Goal: Navigation & Orientation: Find specific page/section

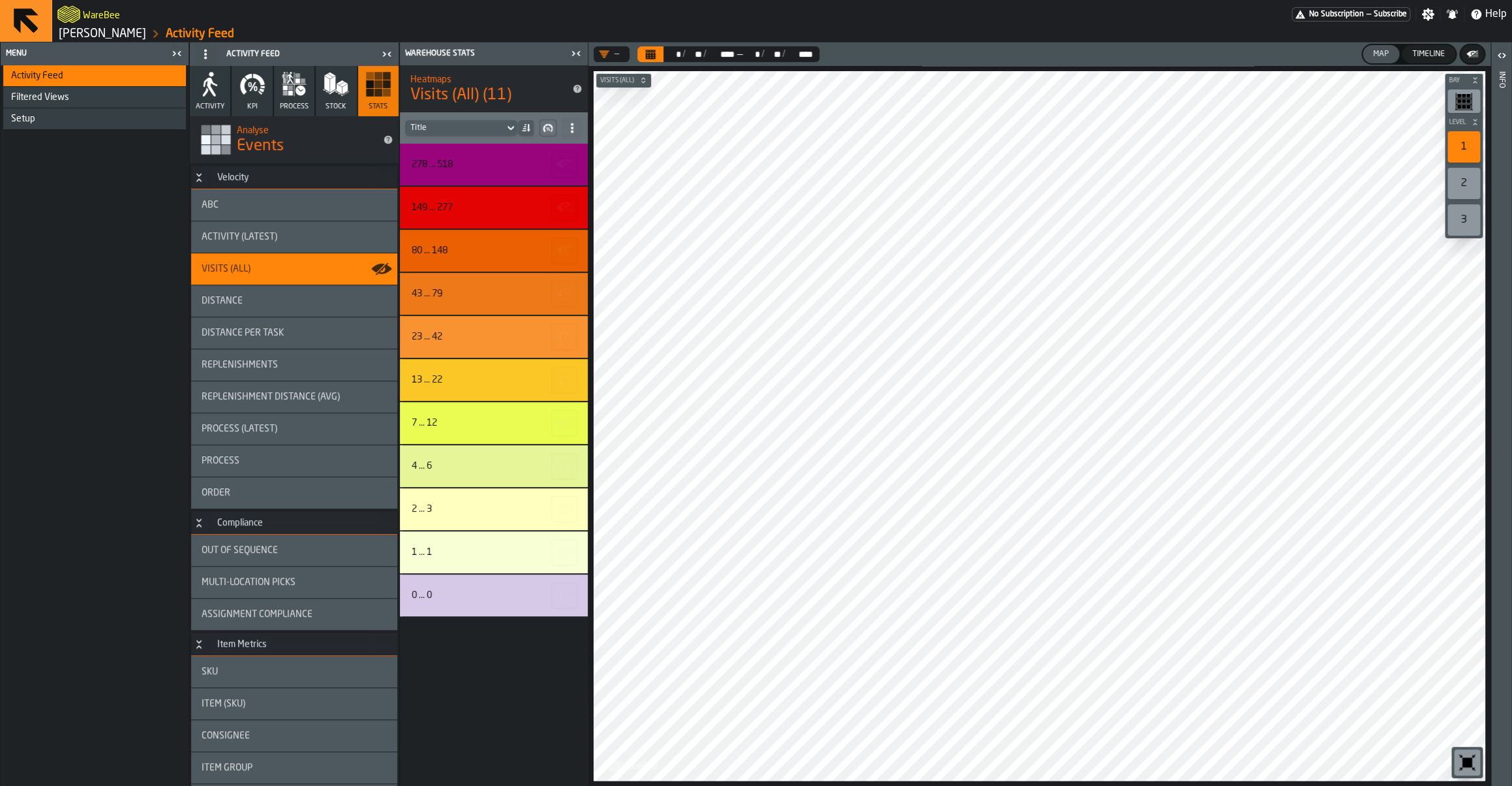
click at [146, 40] on link "Geberit Pfullendorf" at bounding box center [103, 33] width 87 height 14
